Goal: Use online tool/utility: Use online tool/utility

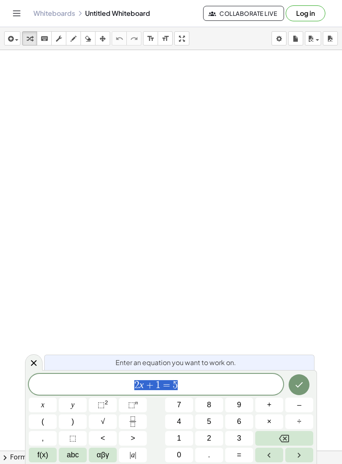
click at [298, 437] on button "Backspace" at bounding box center [284, 438] width 58 height 15
click at [212, 434] on button "2" at bounding box center [209, 438] width 28 height 15
click at [48, 416] on button "(" at bounding box center [43, 421] width 28 height 15
click at [81, 403] on button "y" at bounding box center [73, 405] width 28 height 15
click at [299, 402] on span "–" at bounding box center [299, 404] width 4 height 11
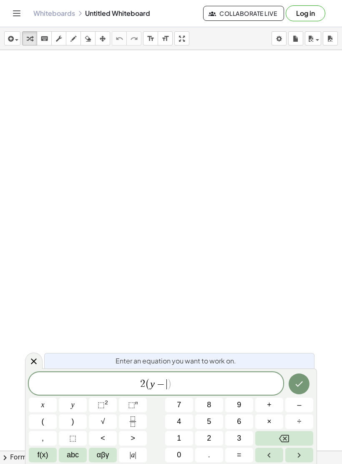
click at [244, 439] on button "3" at bounding box center [239, 438] width 28 height 15
click at [75, 419] on button ")" at bounding box center [73, 421] width 28 height 15
click at [303, 402] on button "–" at bounding box center [299, 405] width 28 height 15
click at [216, 419] on button "5" at bounding box center [209, 421] width 28 height 15
click at [79, 404] on button "y" at bounding box center [73, 405] width 28 height 15
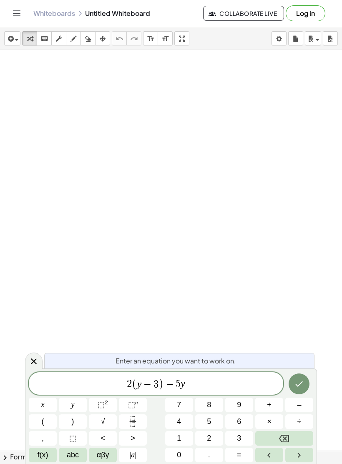
click at [246, 453] on button "=" at bounding box center [239, 455] width 28 height 15
click at [301, 401] on span "–" at bounding box center [299, 404] width 4 height 11
click at [240, 436] on span "3" at bounding box center [239, 438] width 4 height 11
click at [41, 419] on button "(" at bounding box center [43, 421] width 28 height 15
click at [79, 405] on button "y" at bounding box center [73, 405] width 28 height 15
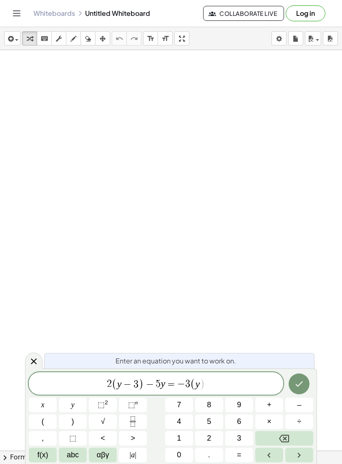
click at [271, 404] on span "+" at bounding box center [269, 404] width 5 height 11
click at [249, 441] on button "3" at bounding box center [239, 438] width 28 height 15
click at [80, 424] on button ")" at bounding box center [73, 421] width 28 height 15
click at [304, 385] on icon "Done" at bounding box center [299, 384] width 10 height 10
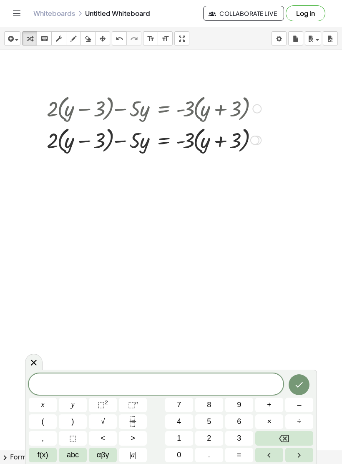
click at [295, 386] on icon "Done" at bounding box center [299, 385] width 10 height 10
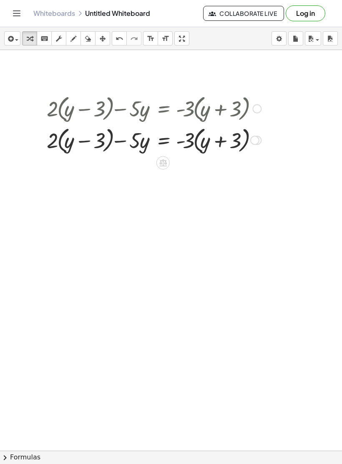
click at [168, 163] on div at bounding box center [162, 162] width 13 height 13
click at [164, 166] on span "×" at bounding box center [163, 163] width 5 height 12
